Goal: Information Seeking & Learning: Compare options

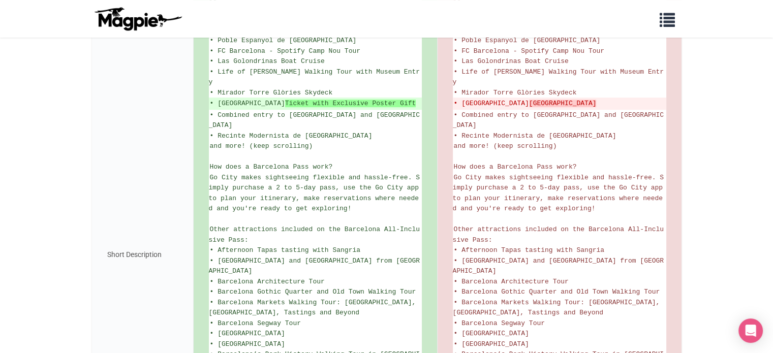
scroll to position [374, 0]
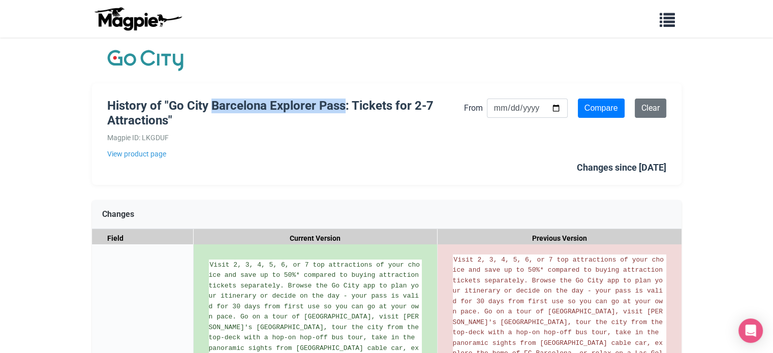
drag, startPoint x: 216, startPoint y: 107, endPoint x: 343, endPoint y: 112, distance: 126.7
click at [343, 112] on h1 "History of "Go City Barcelona Explorer Pass: Tickets for 2-7 Attractions"" at bounding box center [285, 113] width 357 height 29
copy h1 "Barcelona Explorer Pass"
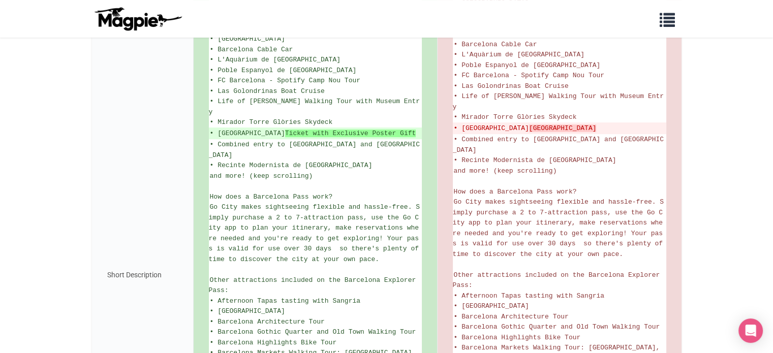
scroll to position [407, 0]
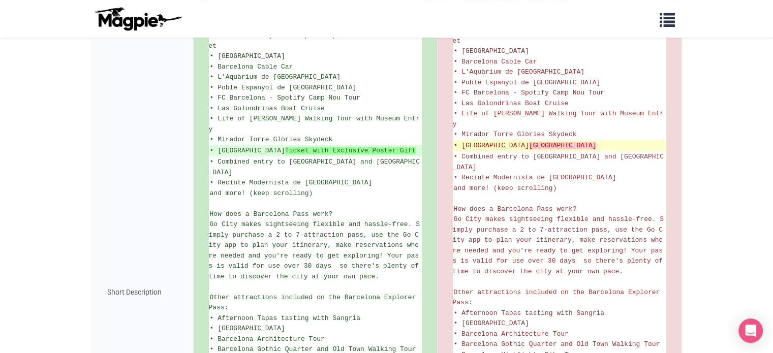
click at [470, 141] on del "• Moco Museum Barcelona" at bounding box center [560, 146] width 212 height 10
click at [496, 141] on del "• Moco Museum Barcelona" at bounding box center [560, 146] width 212 height 10
drag, startPoint x: 462, startPoint y: 120, endPoint x: 545, endPoint y: 118, distance: 83.4
click at [545, 141] on del "• Moco Museum Barcelona" at bounding box center [560, 146] width 212 height 10
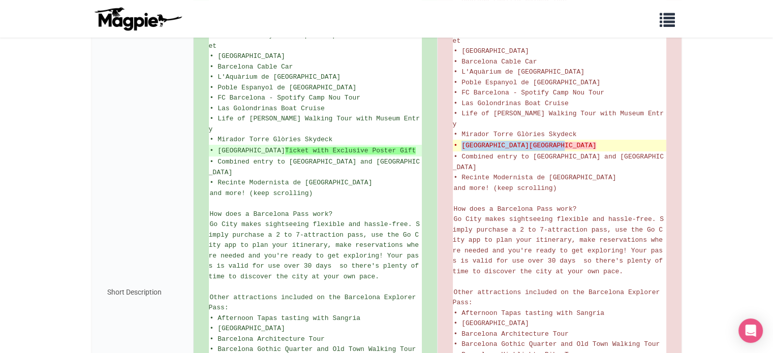
copy del "Moco Museum Barcelona"
drag, startPoint x: 762, startPoint y: 119, endPoint x: 728, endPoint y: 85, distance: 47.8
click at [728, 86] on body "Problems we solve Products Content Management and Distribution Magpie for Resel…" at bounding box center [386, 196] width 773 height 1206
drag, startPoint x: 462, startPoint y: 121, endPoint x: 506, endPoint y: 119, distance: 44.8
click at [506, 141] on del "• Moco Museum Barcelona" at bounding box center [560, 146] width 212 height 10
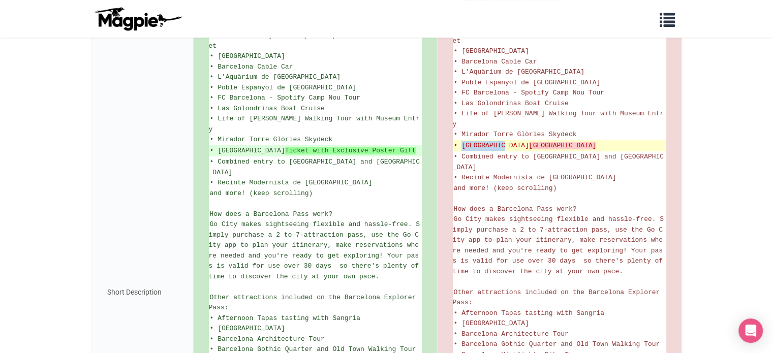
copy del "Moco Museum"
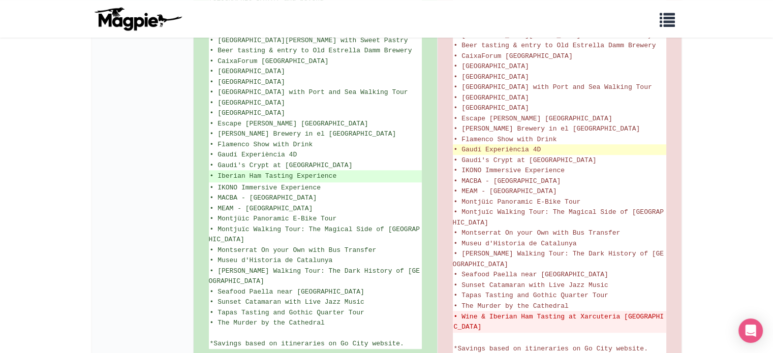
scroll to position [814, 0]
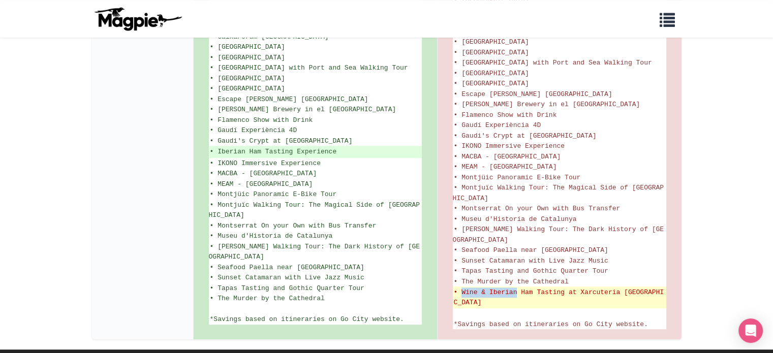
drag, startPoint x: 461, startPoint y: 266, endPoint x: 516, endPoint y: 263, distance: 55.5
click at [516, 288] on del "• Wine & Iberian Ham Tasting at Xarcuteria La Pineda" at bounding box center [560, 298] width 212 height 20
click at [514, 288] on del "• Wine & Iberian Ham Tasting at Xarcuteria La Pineda" at bounding box center [560, 298] width 212 height 20
drag, startPoint x: 624, startPoint y: 264, endPoint x: 659, endPoint y: 262, distance: 35.1
click at [659, 288] on del "• Wine & Iberian Ham Tasting at Xarcuteria La Pineda" at bounding box center [560, 298] width 212 height 20
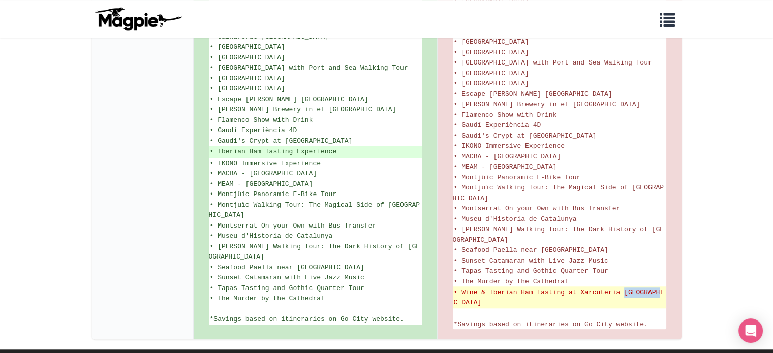
copy del "La Pineda"
drag, startPoint x: 491, startPoint y: 263, endPoint x: 534, endPoint y: 265, distance: 43.2
click at [534, 288] on del "• Wine & Iberian Ham Tasting at Xarcuteria La Pineda" at bounding box center [560, 298] width 212 height 20
copy del "Iberian Ham"
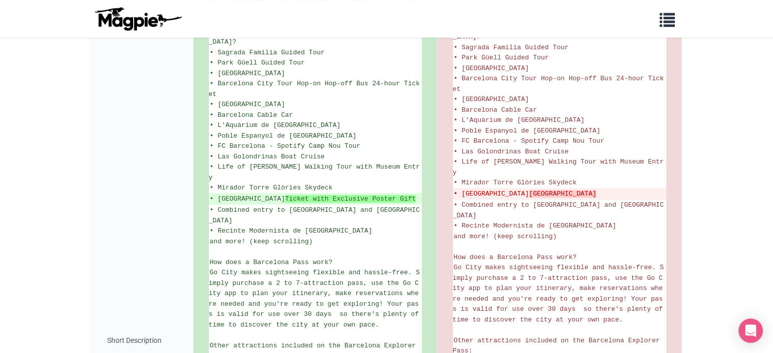
scroll to position [254, 0]
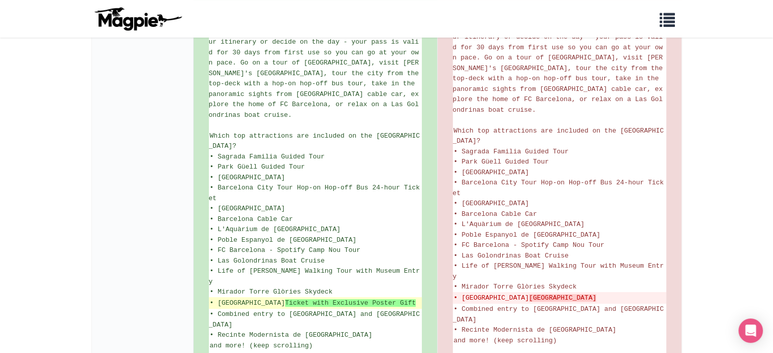
click at [216, 298] on ins "• Moco Museum Ticket with Exclusive Poster Gift" at bounding box center [315, 303] width 211 height 10
copy ul "• Moco Museum Ticket with Exclusive Poster Gift"
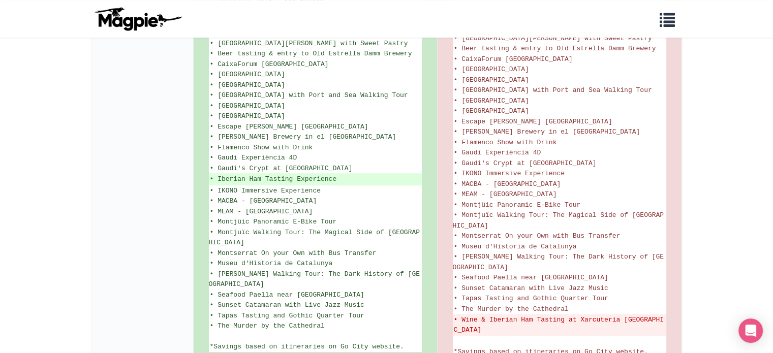
scroll to position [814, 0]
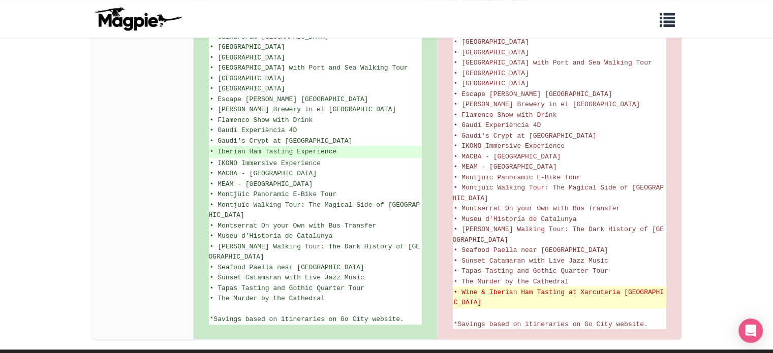
click at [567, 288] on del "• Wine & Iberian Ham Tasting at Xarcuteria La Pineda" at bounding box center [560, 298] width 212 height 20
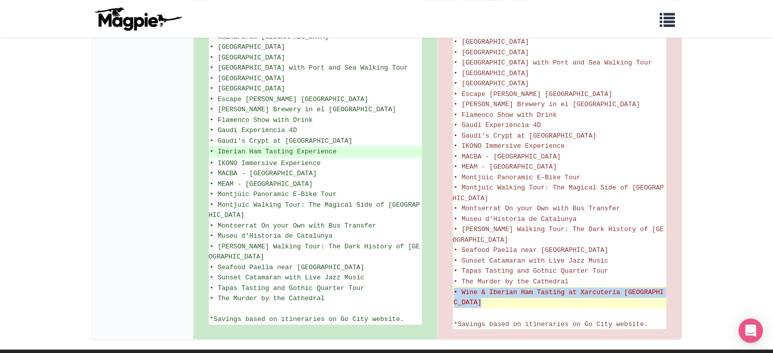
click at [567, 288] on del "• Wine & Iberian Ham Tasting at Xarcuteria La Pineda" at bounding box center [560, 298] width 212 height 20
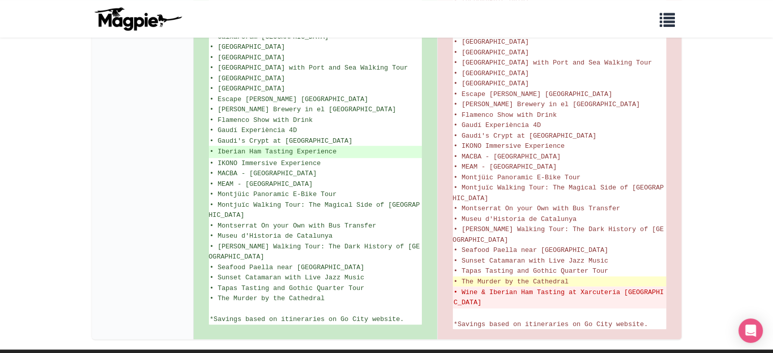
drag, startPoint x: 567, startPoint y: 264, endPoint x: 645, endPoint y: 251, distance: 79.3
click at [645, 277] on li "• The Murder by the Cathedral" at bounding box center [560, 282] width 214 height 11
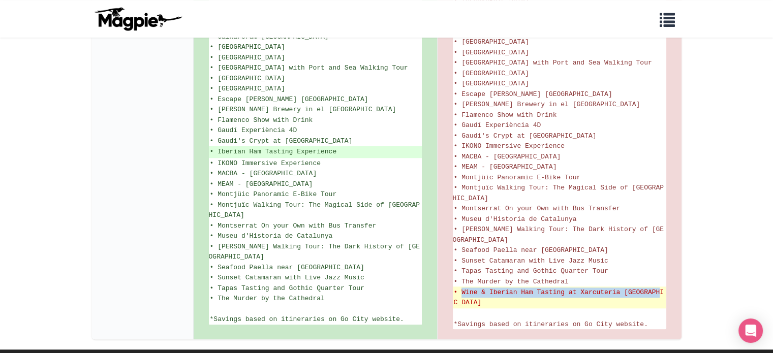
drag, startPoint x: 661, startPoint y: 264, endPoint x: 463, endPoint y: 260, distance: 197.3
click at [463, 288] on del "• Wine & Iberian Ham Tasting at Xarcuteria La Pineda" at bounding box center [560, 298] width 212 height 20
copy del "Wine & Iberian Ham Tasting at Xarcuteria La Pineda"
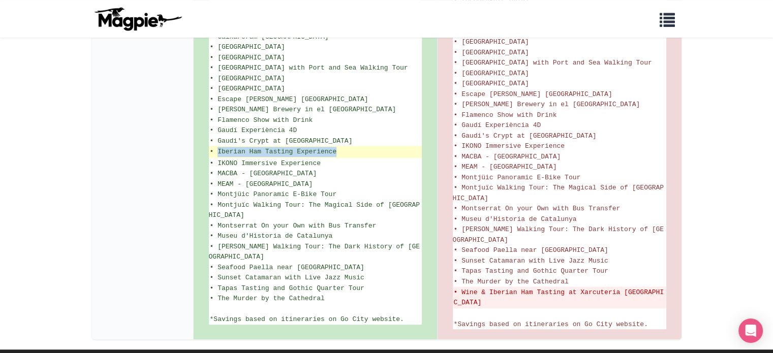
drag, startPoint x: 337, startPoint y: 130, endPoint x: 219, endPoint y: 131, distance: 118.0
click at [219, 147] on ins "• Iberian Ham Tasting Experience" at bounding box center [315, 152] width 211 height 10
copy ins "Iberian Ham Tasting Experience"
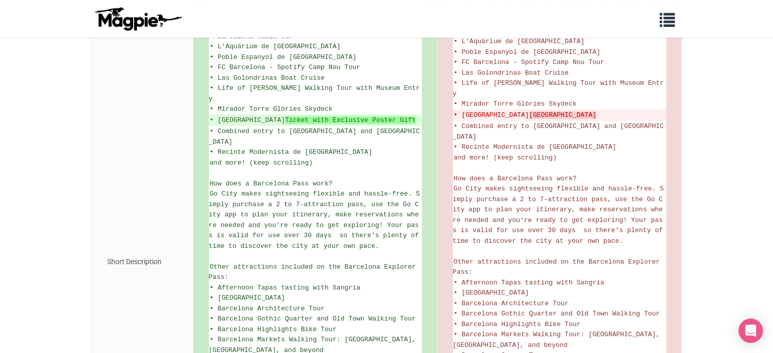
scroll to position [356, 0]
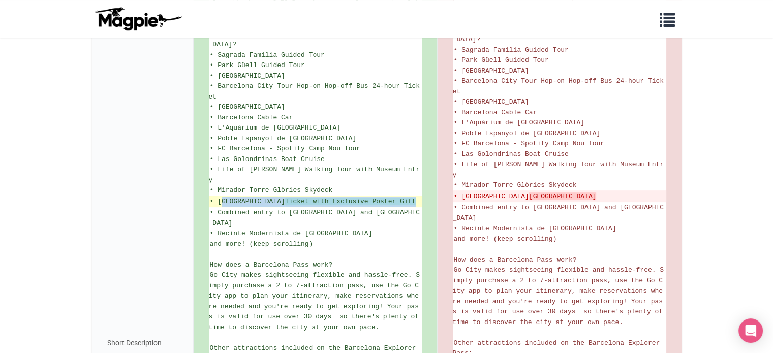
drag, startPoint x: 397, startPoint y: 171, endPoint x: 221, endPoint y: 175, distance: 175.5
click at [221, 197] on ins "• Moco Museum Ticket with Exclusive Poster Gift" at bounding box center [315, 202] width 211 height 10
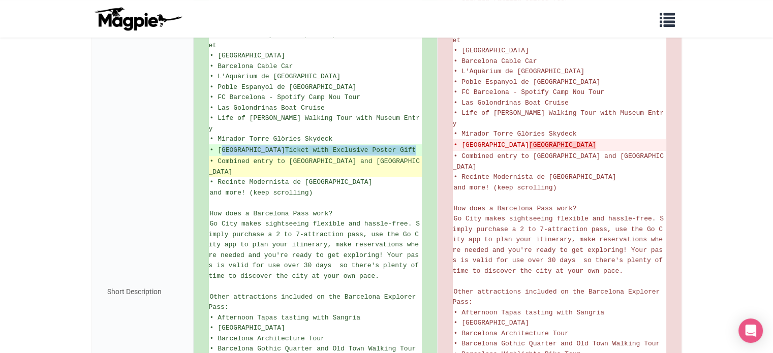
scroll to position [407, 0]
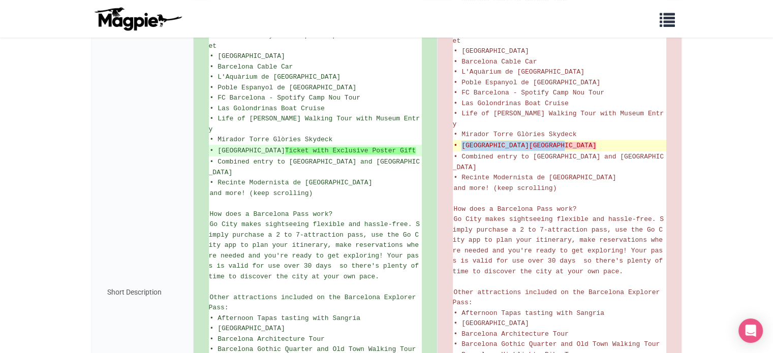
drag, startPoint x: 555, startPoint y: 118, endPoint x: 462, endPoint y: 122, distance: 93.6
click at [462, 141] on del "• Moco Museum Barcelona" at bounding box center [560, 146] width 212 height 10
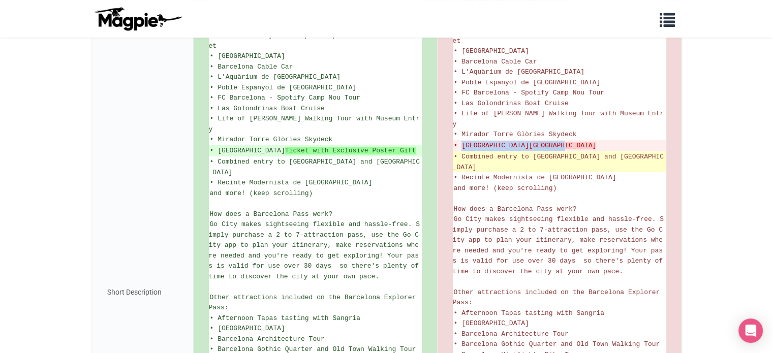
copy del "Moco Museum Barcelona"
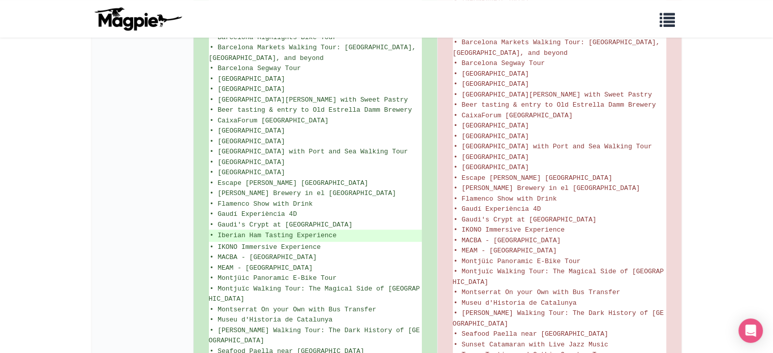
scroll to position [814, 0]
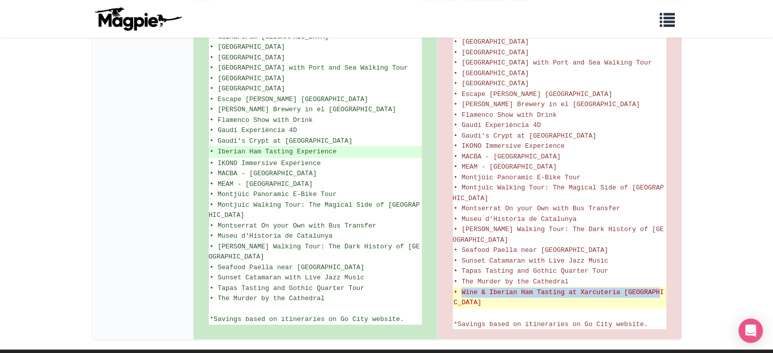
drag, startPoint x: 659, startPoint y: 264, endPoint x: 463, endPoint y: 260, distance: 195.8
click at [463, 288] on del "• Wine & Iberian Ham Tasting at Xarcuteria La Pineda" at bounding box center [560, 298] width 212 height 20
copy del "Wine & Iberian Ham Tasting at Xarcuteria La Pineda"
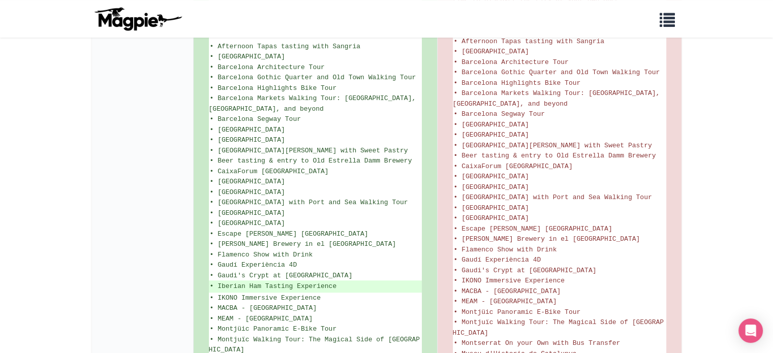
scroll to position [712, 0]
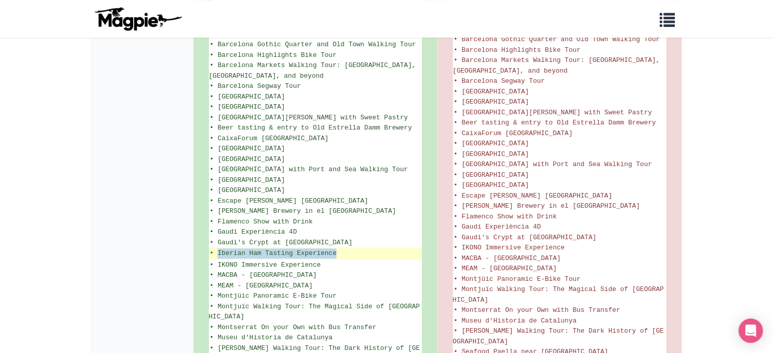
drag, startPoint x: 291, startPoint y: 231, endPoint x: 218, endPoint y: 233, distance: 73.2
click at [218, 249] on ins "• Iberian Ham Tasting Experience" at bounding box center [315, 254] width 211 height 10
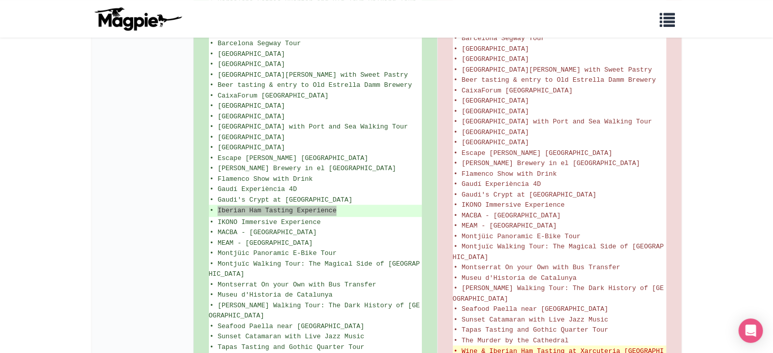
scroll to position [814, 0]
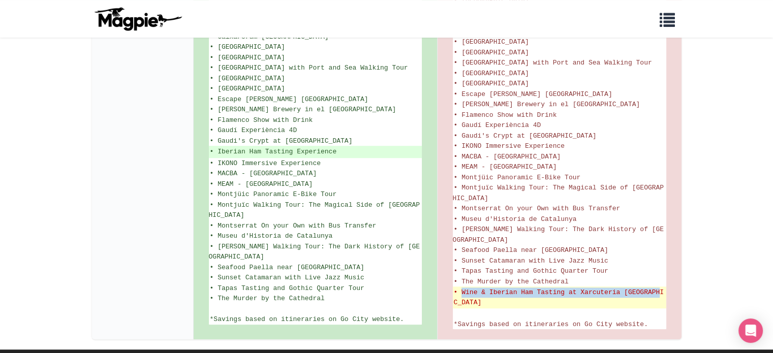
drag, startPoint x: 660, startPoint y: 263, endPoint x: 463, endPoint y: 262, distance: 197.3
click at [463, 288] on del "• Wine & Iberian Ham Tasting at Xarcuteria La Pineda" at bounding box center [560, 298] width 212 height 20
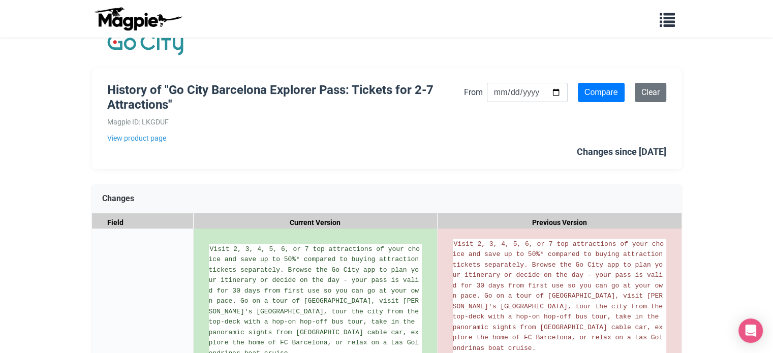
scroll to position [0, 0]
